Goal: Task Accomplishment & Management: Manage account settings

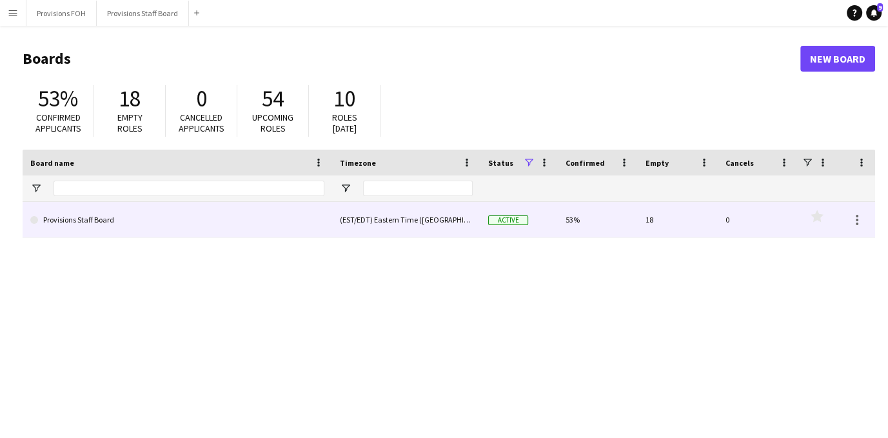
click at [70, 221] on link "Provisions Staff Board" at bounding box center [177, 220] width 294 height 36
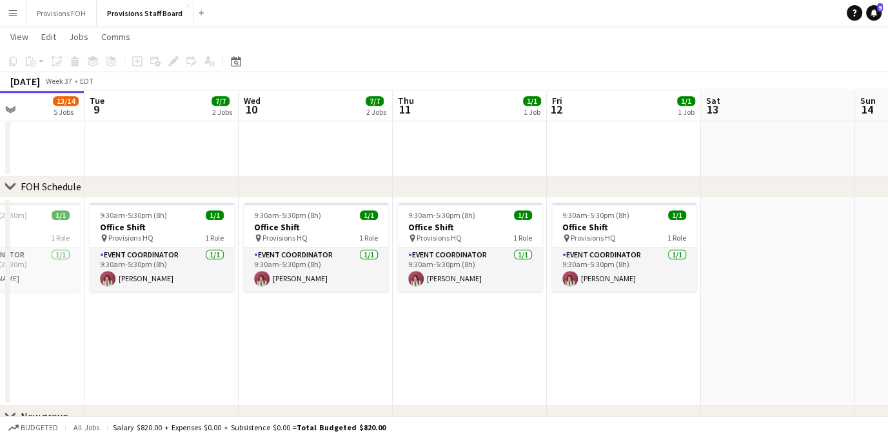
scroll to position [0, 532]
click at [626, 213] on div "9:30am-5:30pm (8h) 1/1" at bounding box center [624, 215] width 144 height 10
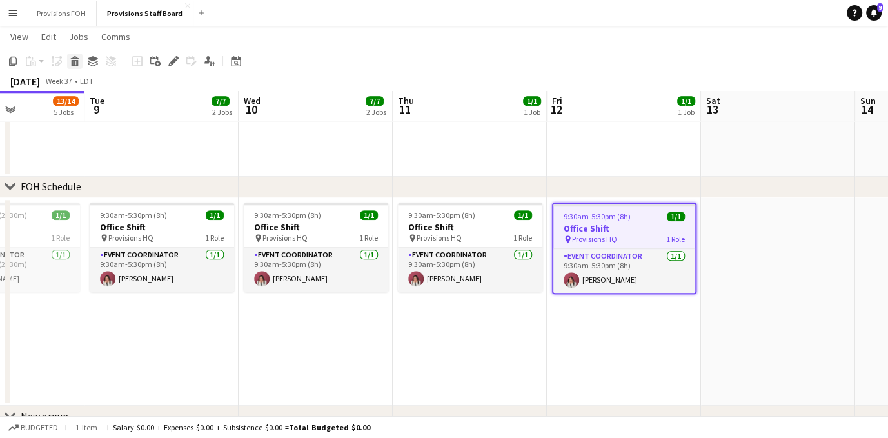
click at [77, 59] on icon "Delete" at bounding box center [75, 61] width 10 height 10
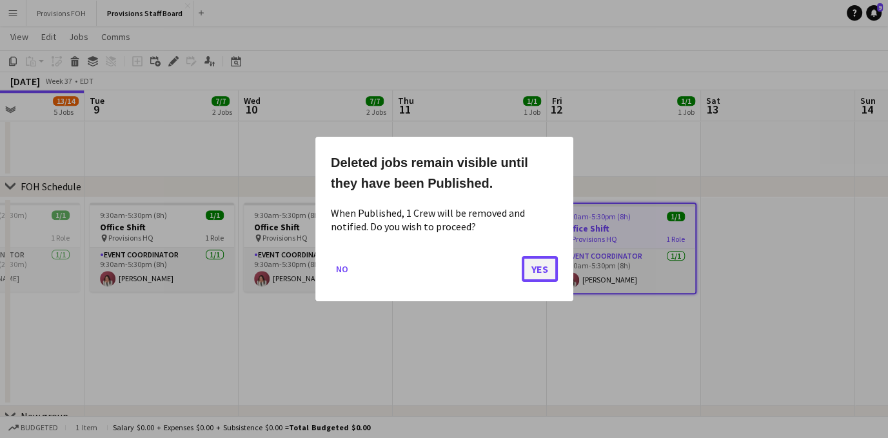
click at [549, 271] on button "Yes" at bounding box center [540, 269] width 36 height 26
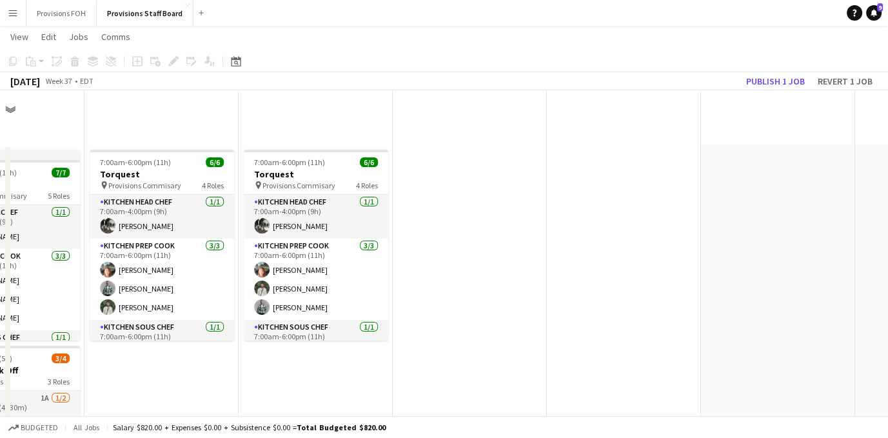
scroll to position [1215, 0]
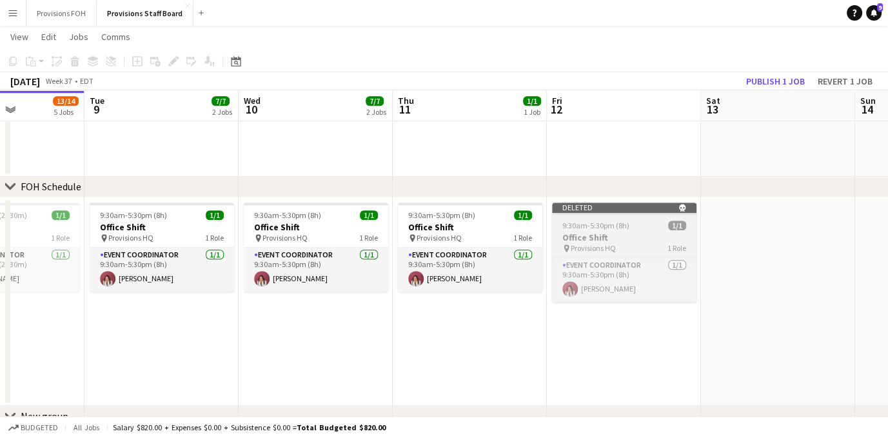
click at [619, 230] on span "9:30am-5:30pm (8h)" at bounding box center [595, 226] width 67 height 10
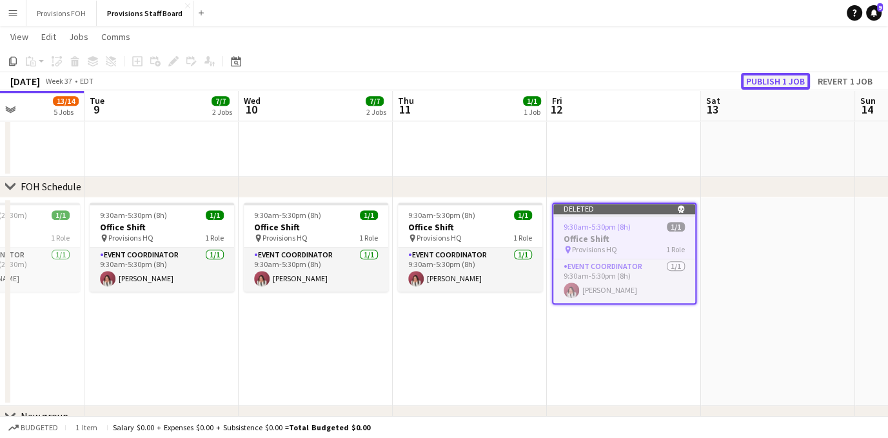
click at [769, 77] on button "Publish 1 job" at bounding box center [775, 81] width 69 height 17
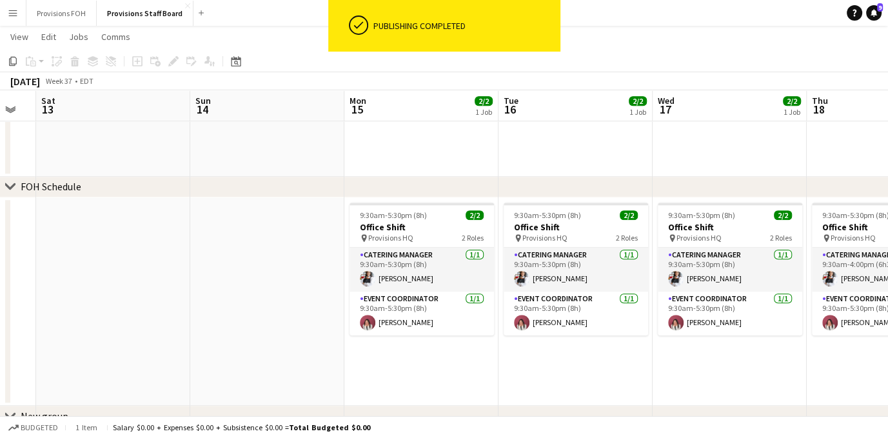
scroll to position [0, 427]
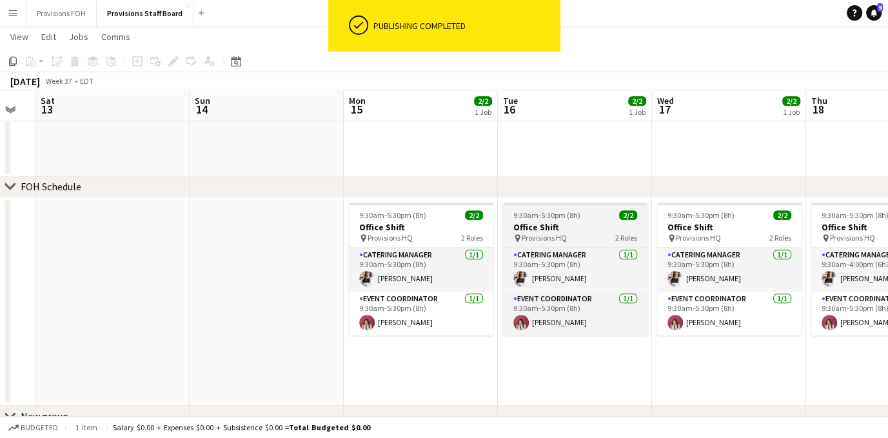
click at [589, 235] on div "pin Provisions HQ 2 Roles" at bounding box center [575, 238] width 144 height 10
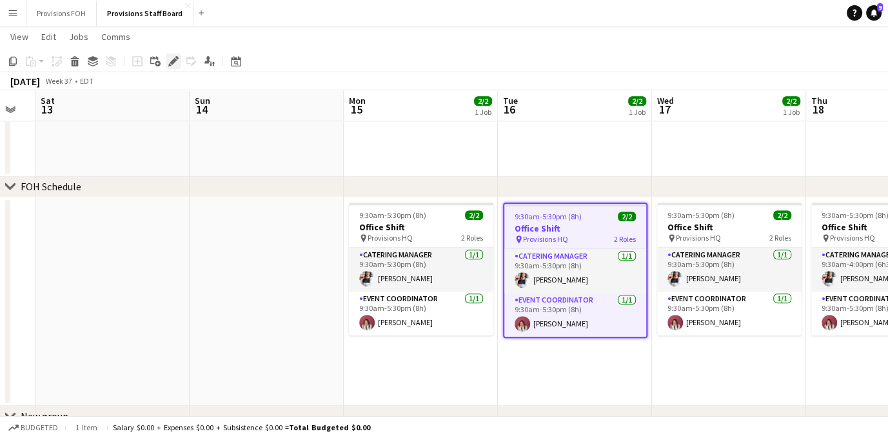
click at [172, 64] on icon at bounding box center [173, 61] width 7 height 7
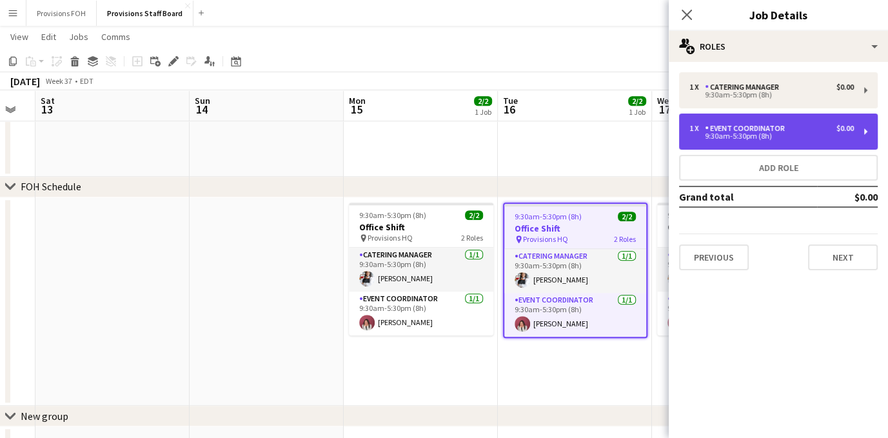
click at [748, 120] on div "1 x Event Coordinator $0.00 9:30am-5:30pm (8h)" at bounding box center [778, 131] width 199 height 36
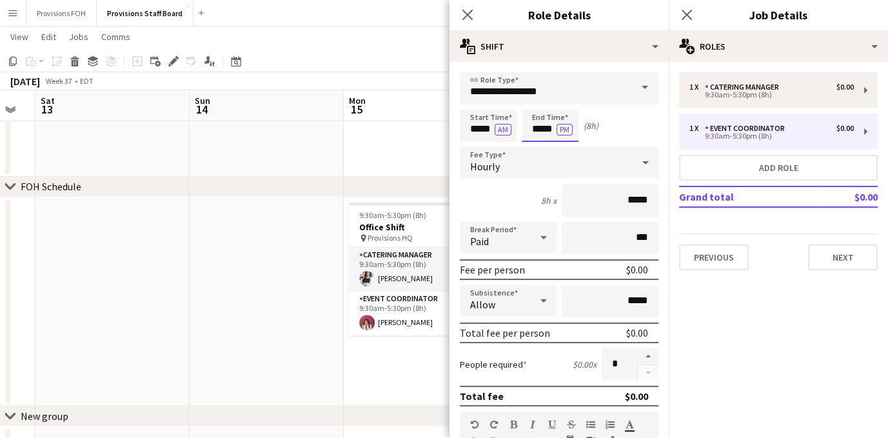
click at [546, 124] on input "*****" at bounding box center [550, 126] width 57 height 32
type input "****"
click at [837, 262] on button "Next" at bounding box center [843, 257] width 70 height 26
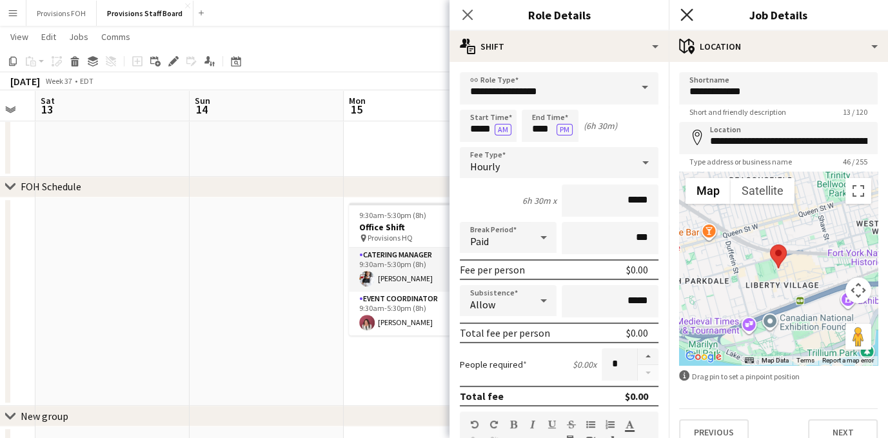
click at [691, 17] on icon "Close pop-in" at bounding box center [686, 14] width 12 height 12
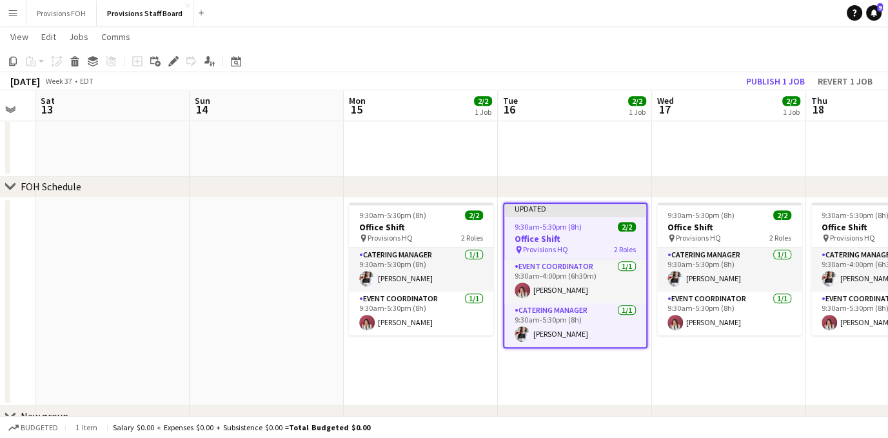
click at [610, 220] on app-job-card "Updated 9:30am-5:30pm (8h) 2/2 Office Shift pin Provisions HQ 2 Roles Event Coo…" at bounding box center [575, 275] width 144 height 146
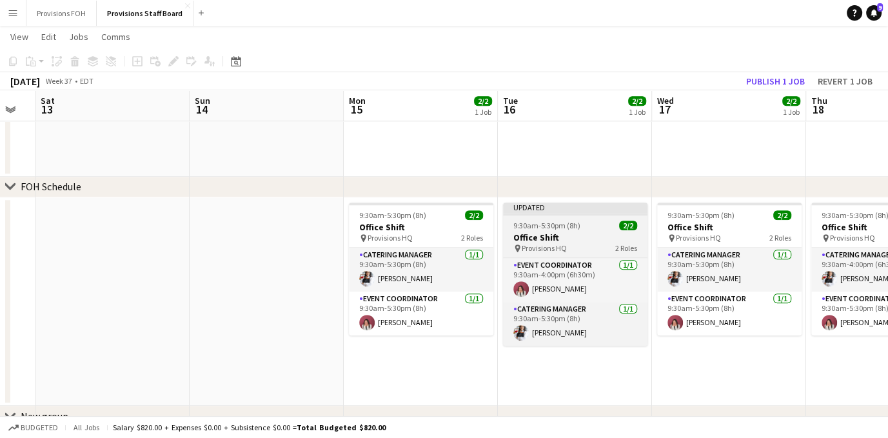
click at [610, 221] on div "9:30am-5:30pm (8h) 2/2" at bounding box center [575, 226] width 144 height 10
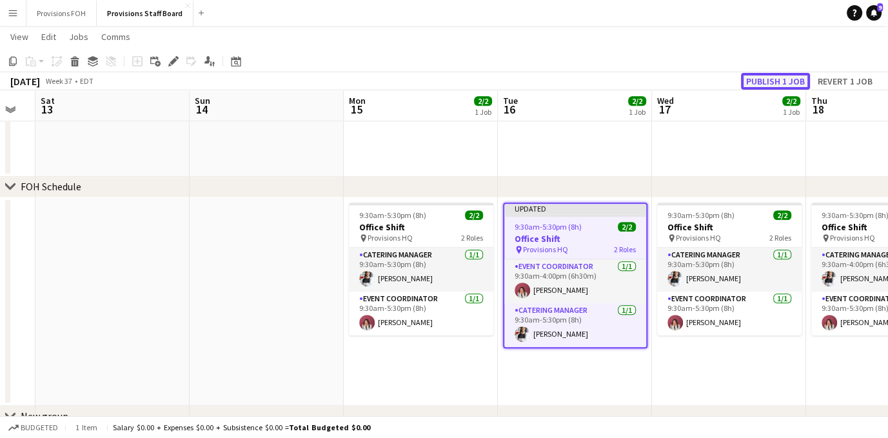
click at [771, 82] on button "Publish 1 job" at bounding box center [775, 81] width 69 height 17
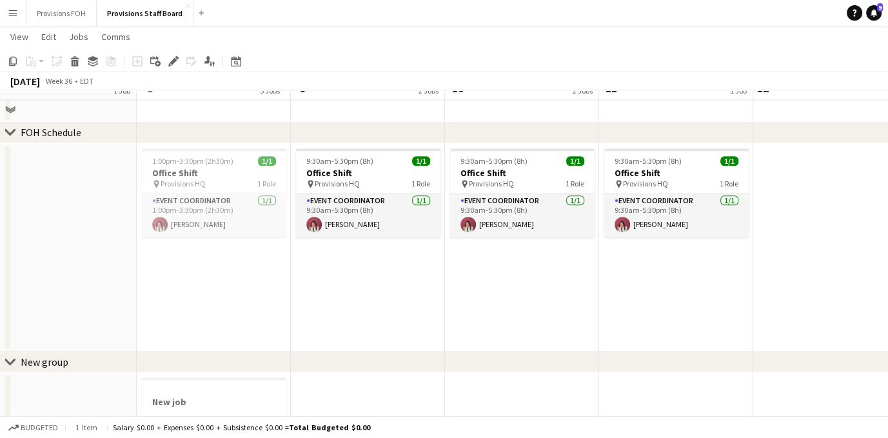
scroll to position [1238, 0]
